Goal: Transaction & Acquisition: Book appointment/travel/reservation

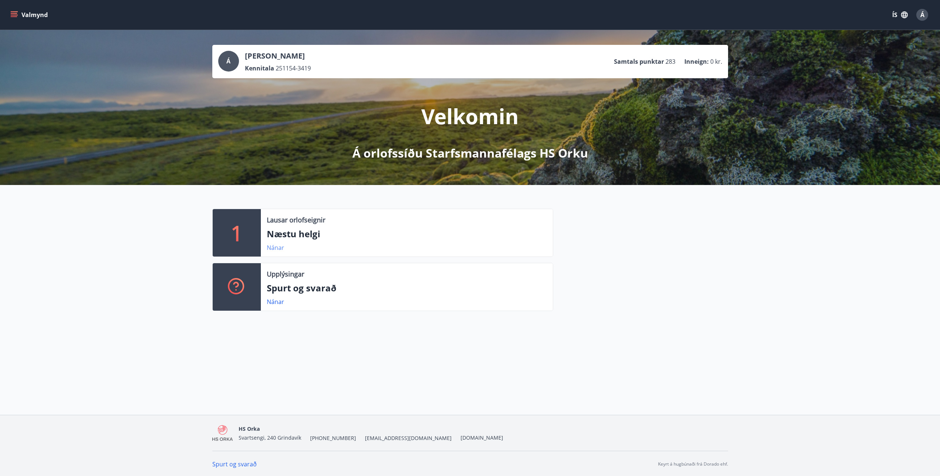
click at [276, 247] on link "Nánar" at bounding box center [275, 247] width 17 height 8
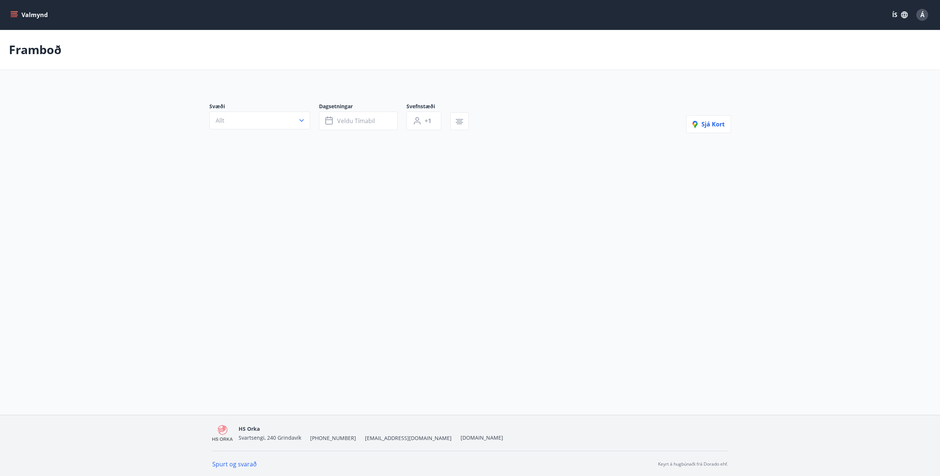
type input "*"
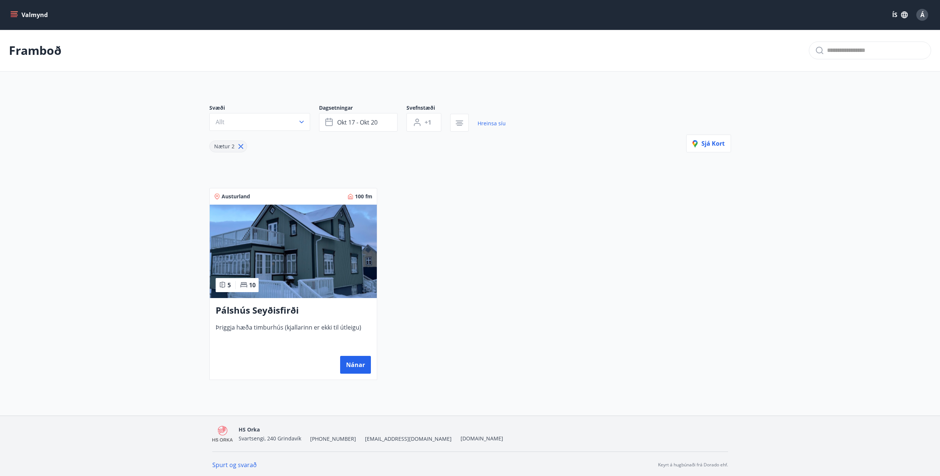
click at [295, 269] on img at bounding box center [293, 251] width 167 height 93
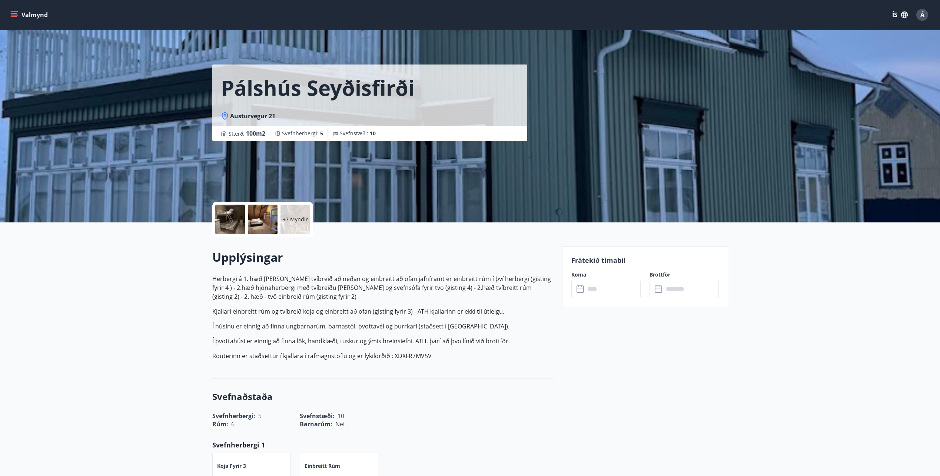
click at [15, 13] on icon "menu" at bounding box center [13, 14] width 7 height 7
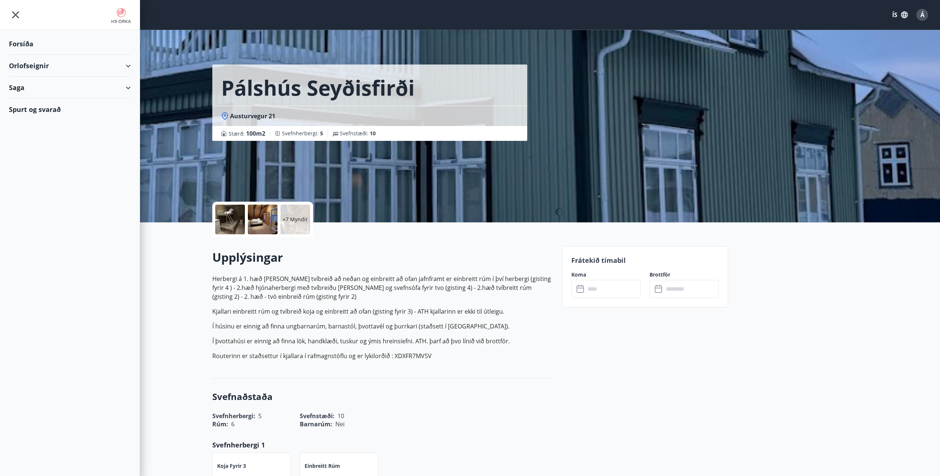
click at [15, 13] on icon "menu" at bounding box center [15, 14] width 13 height 13
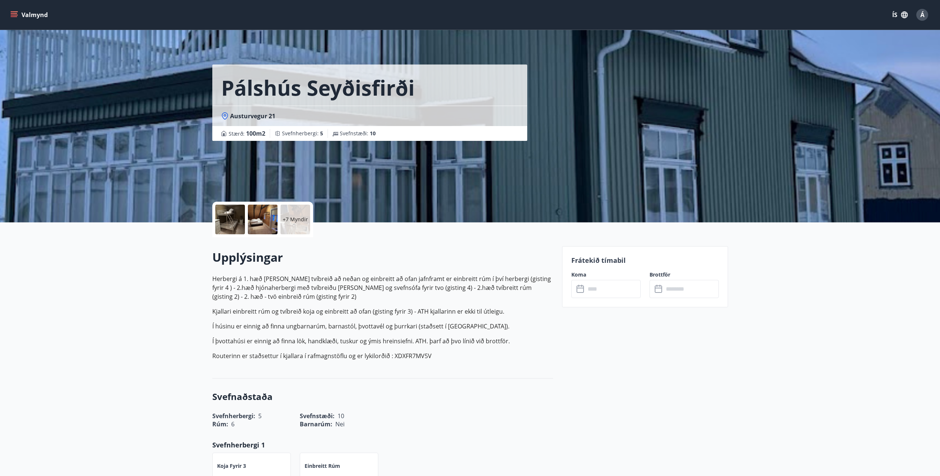
click at [232, 217] on div at bounding box center [230, 220] width 30 height 30
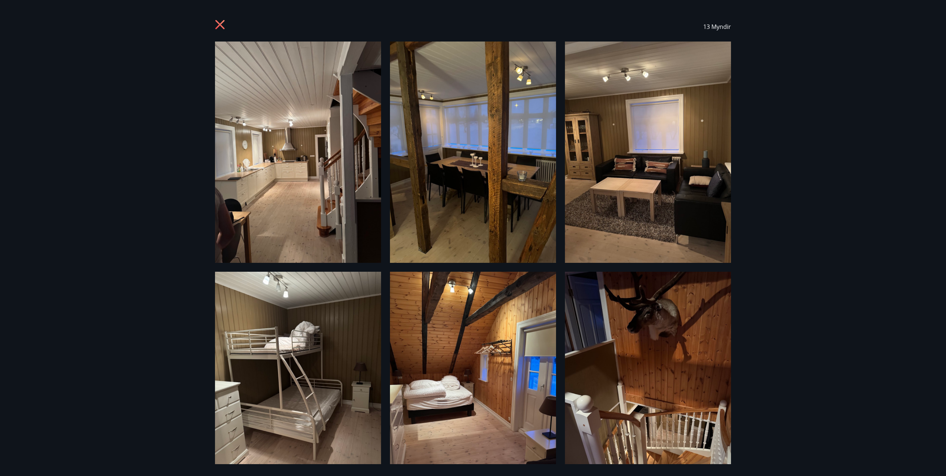
click at [285, 195] on img at bounding box center [298, 152] width 166 height 221
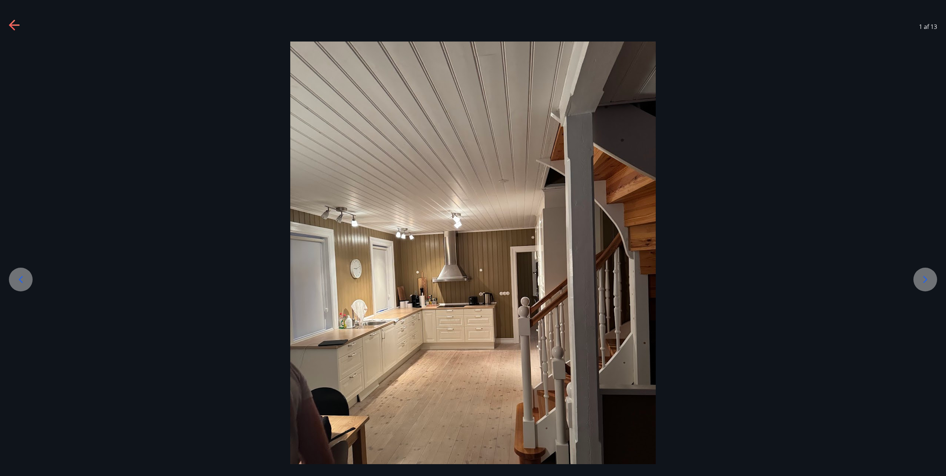
click at [745, 246] on div at bounding box center [473, 285] width 946 height 487
click at [925, 278] on icon at bounding box center [925, 279] width 4 height 7
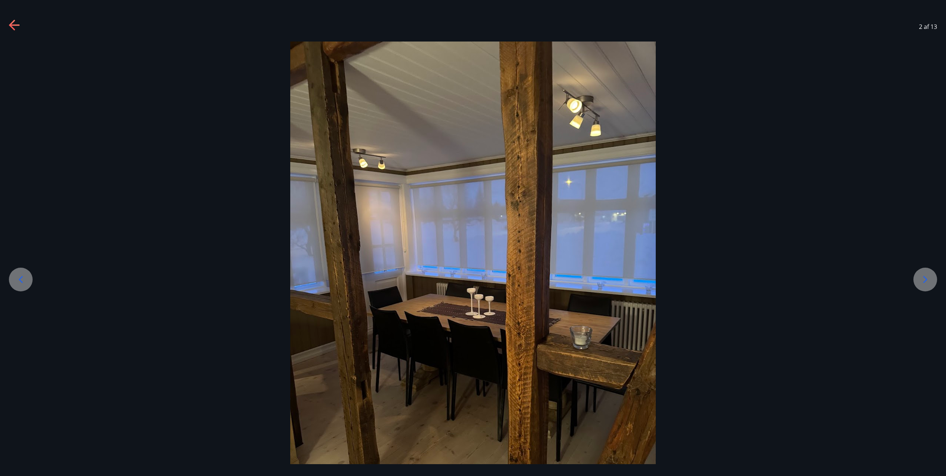
click at [925, 278] on icon at bounding box center [925, 279] width 4 height 7
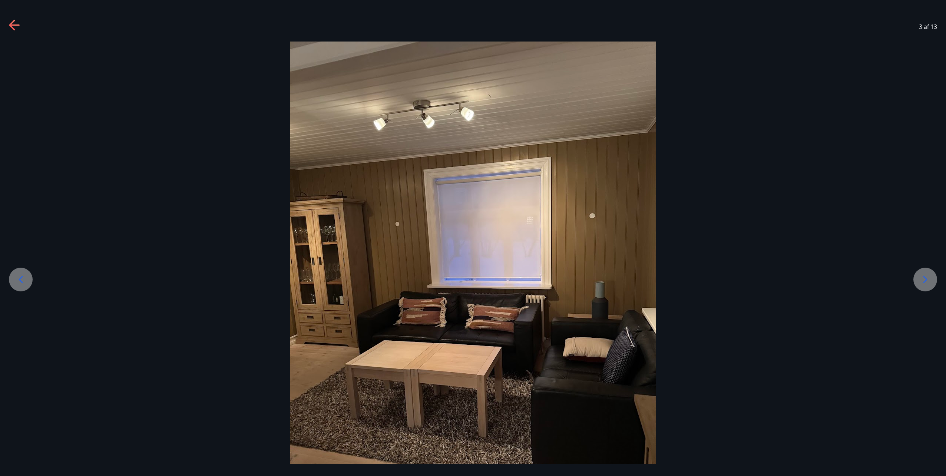
click at [925, 278] on icon at bounding box center [925, 279] width 4 height 7
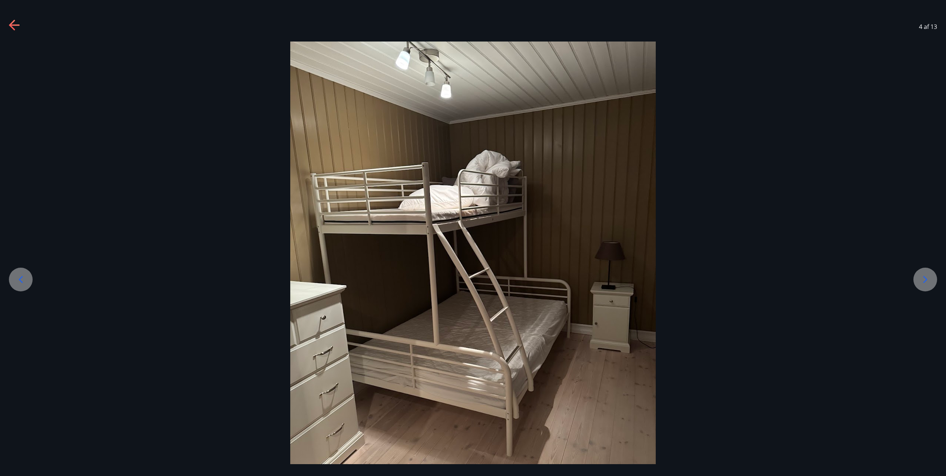
click at [925, 278] on icon at bounding box center [925, 279] width 4 height 7
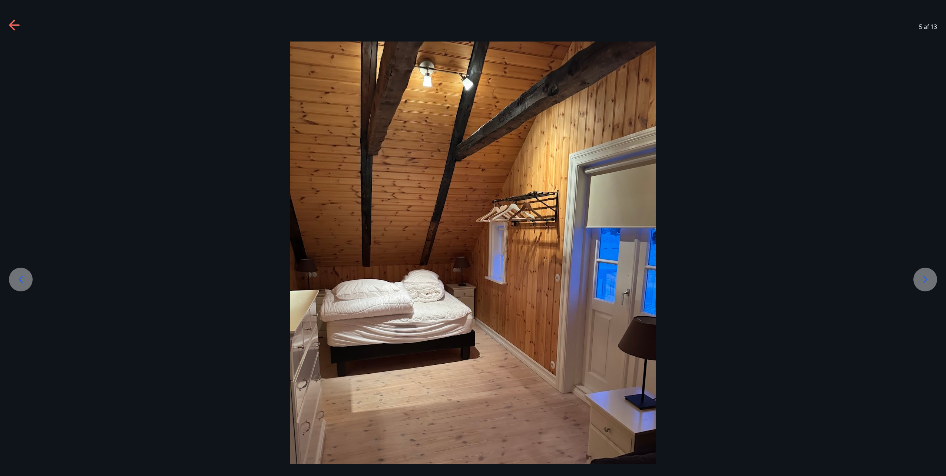
click at [925, 278] on icon at bounding box center [925, 279] width 4 height 7
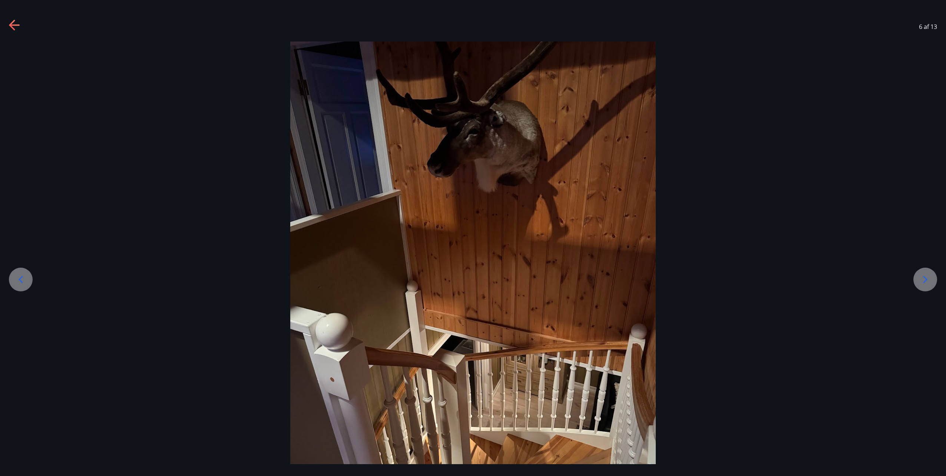
click at [925, 278] on icon at bounding box center [925, 279] width 4 height 7
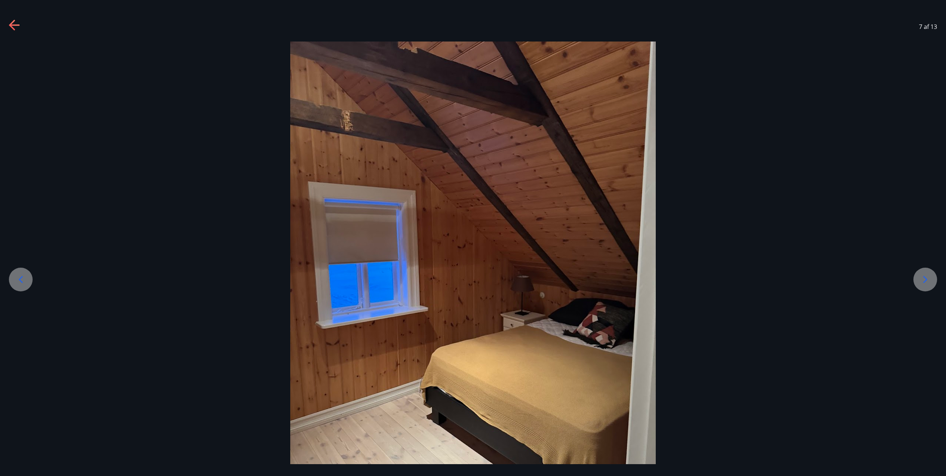
click at [925, 278] on icon at bounding box center [925, 279] width 4 height 7
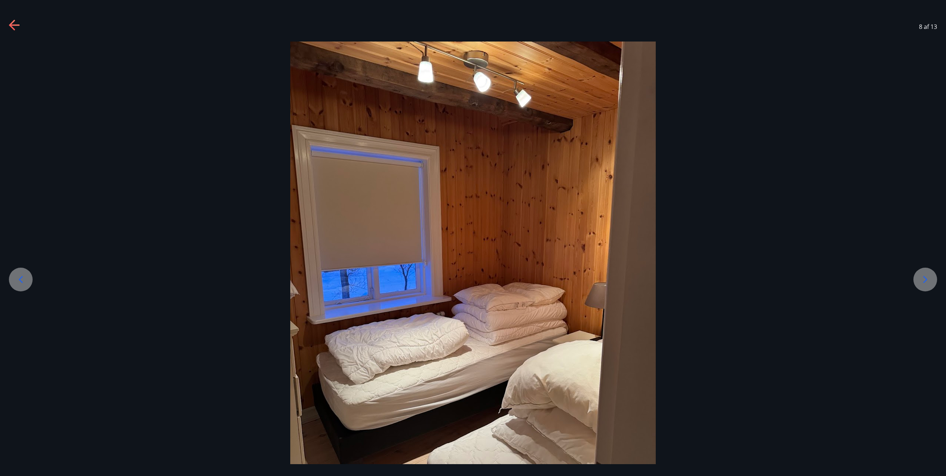
click at [925, 278] on icon at bounding box center [925, 279] width 4 height 7
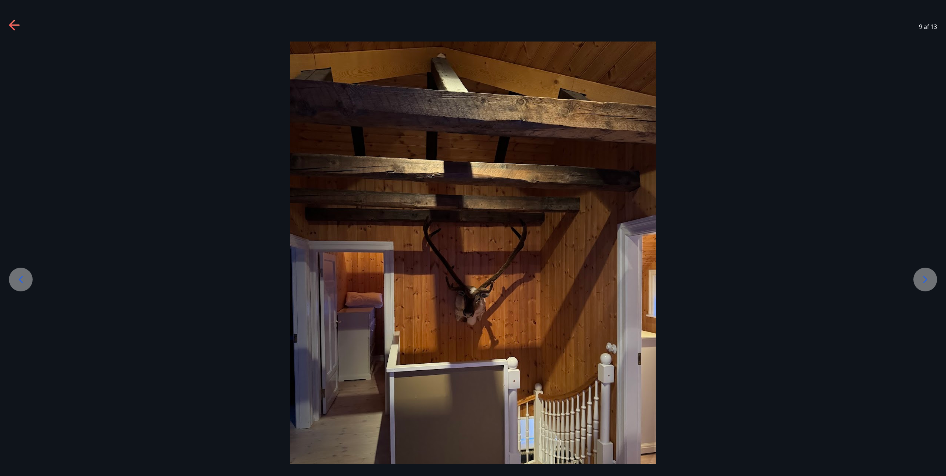
click at [925, 278] on icon at bounding box center [925, 279] width 4 height 7
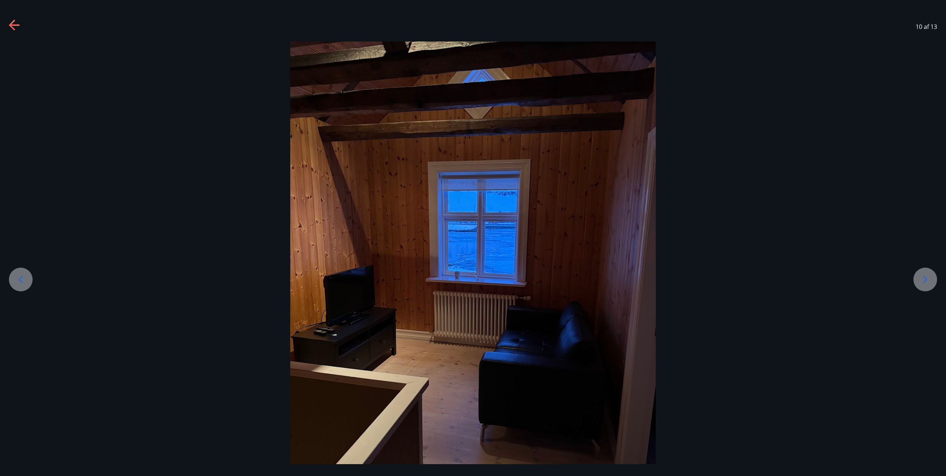
click at [925, 278] on icon at bounding box center [925, 279] width 4 height 7
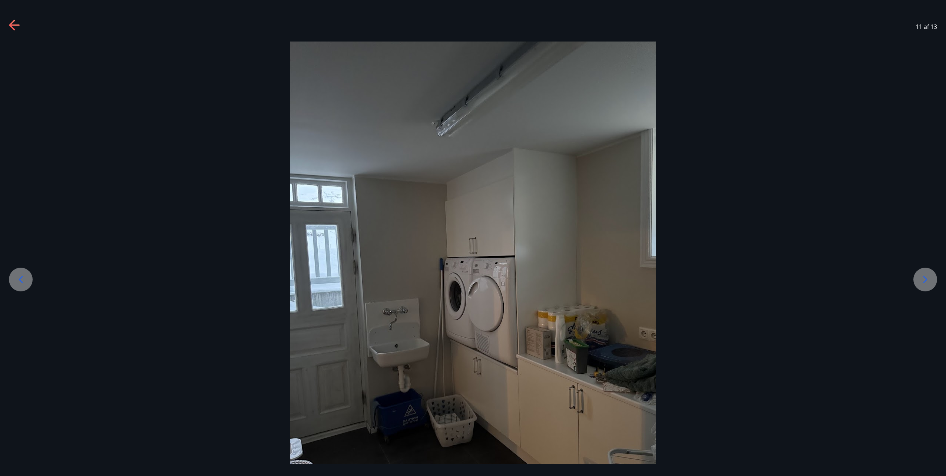
click at [925, 278] on icon at bounding box center [925, 279] width 4 height 7
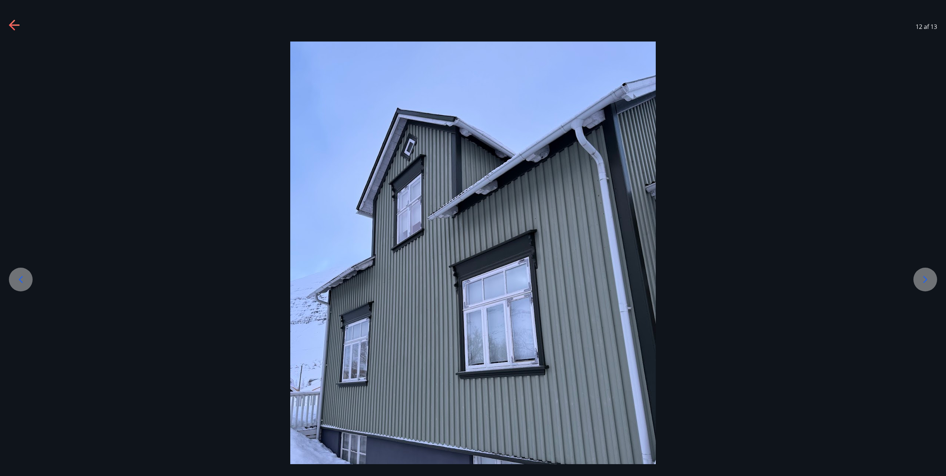
click at [924, 278] on icon at bounding box center [925, 279] width 12 height 12
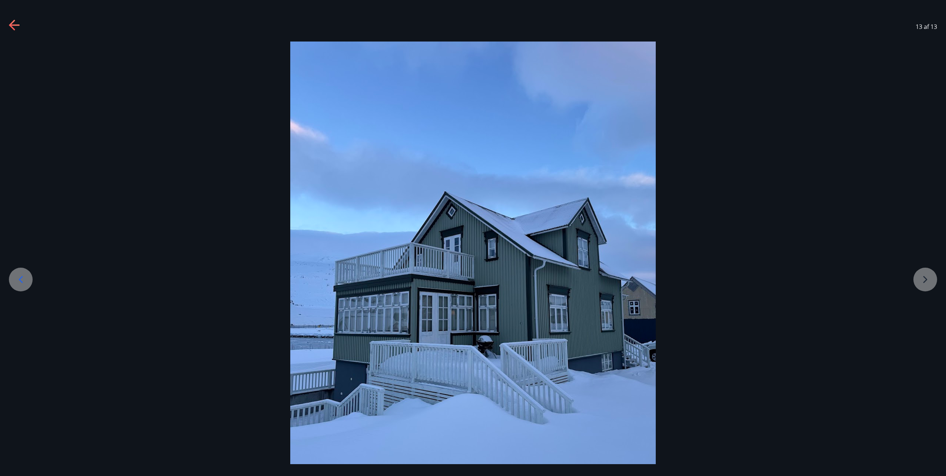
click at [924, 278] on div at bounding box center [473, 285] width 946 height 487
click at [866, 251] on div at bounding box center [473, 285] width 946 height 487
